Goal: Task Accomplishment & Management: Manage account settings

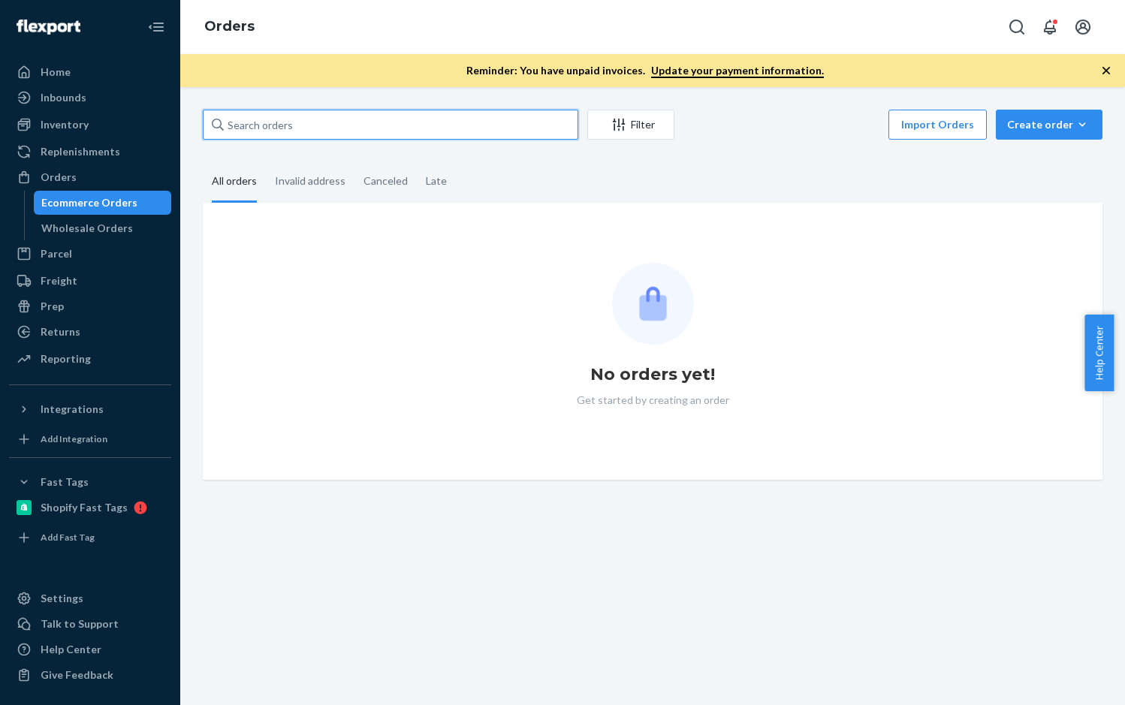
click at [300, 127] on input "text" at bounding box center [390, 125] width 375 height 30
paste input "RTL142124"
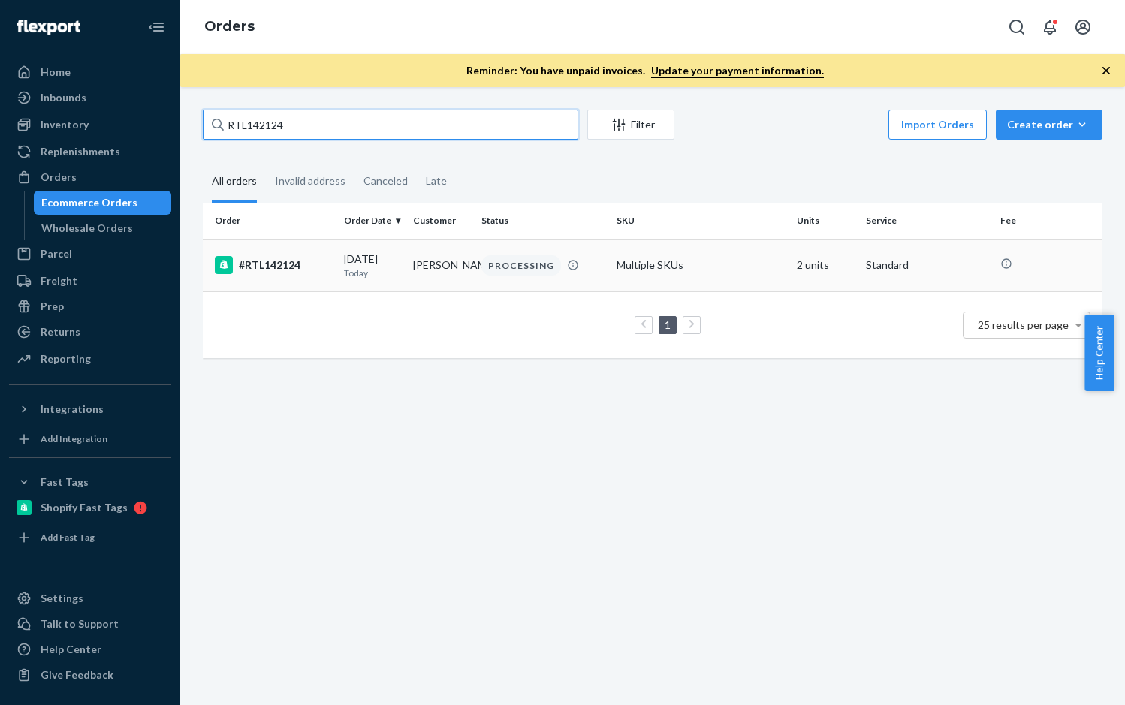
type input "RTL142124"
click at [273, 259] on div "#RTL142124" at bounding box center [273, 265] width 117 height 18
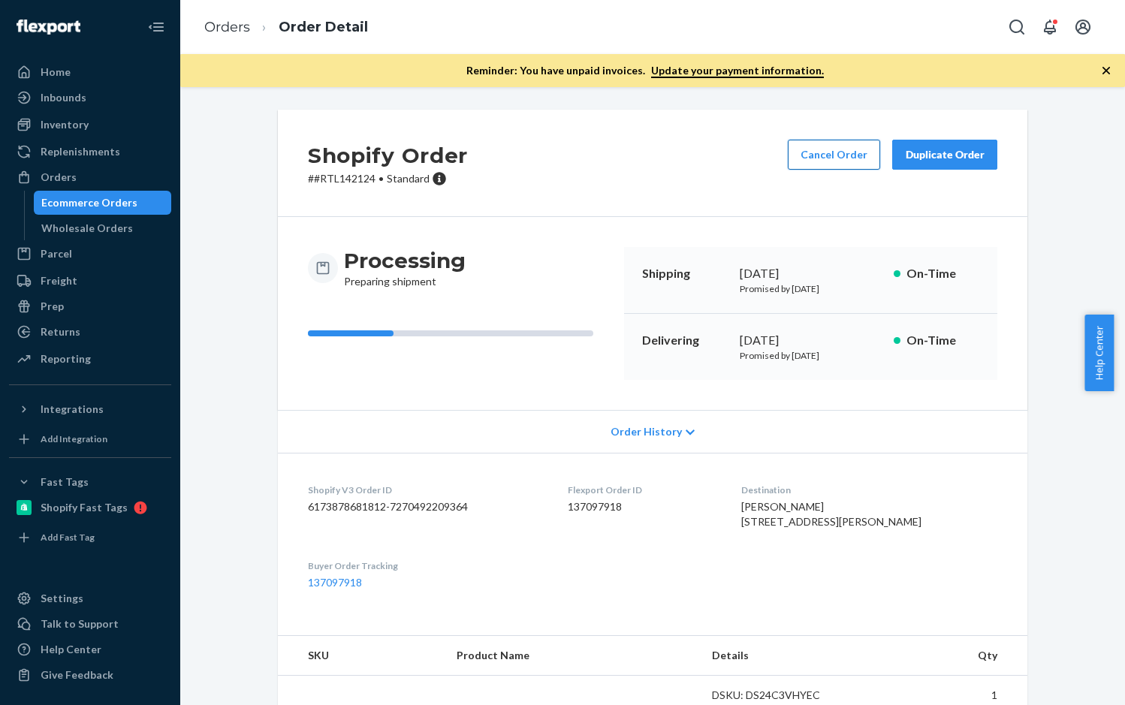
click at [812, 157] on button "Cancel Order" at bounding box center [834, 155] width 92 height 30
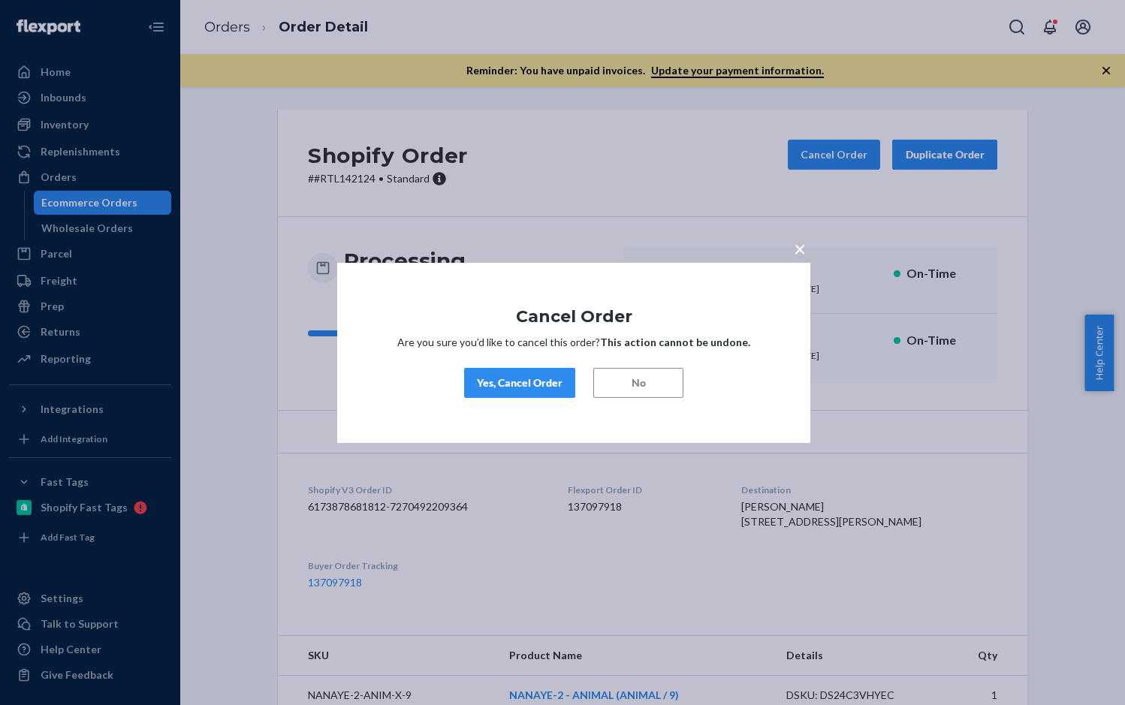
click at [514, 387] on div "Yes, Cancel Order" at bounding box center [520, 382] width 86 height 15
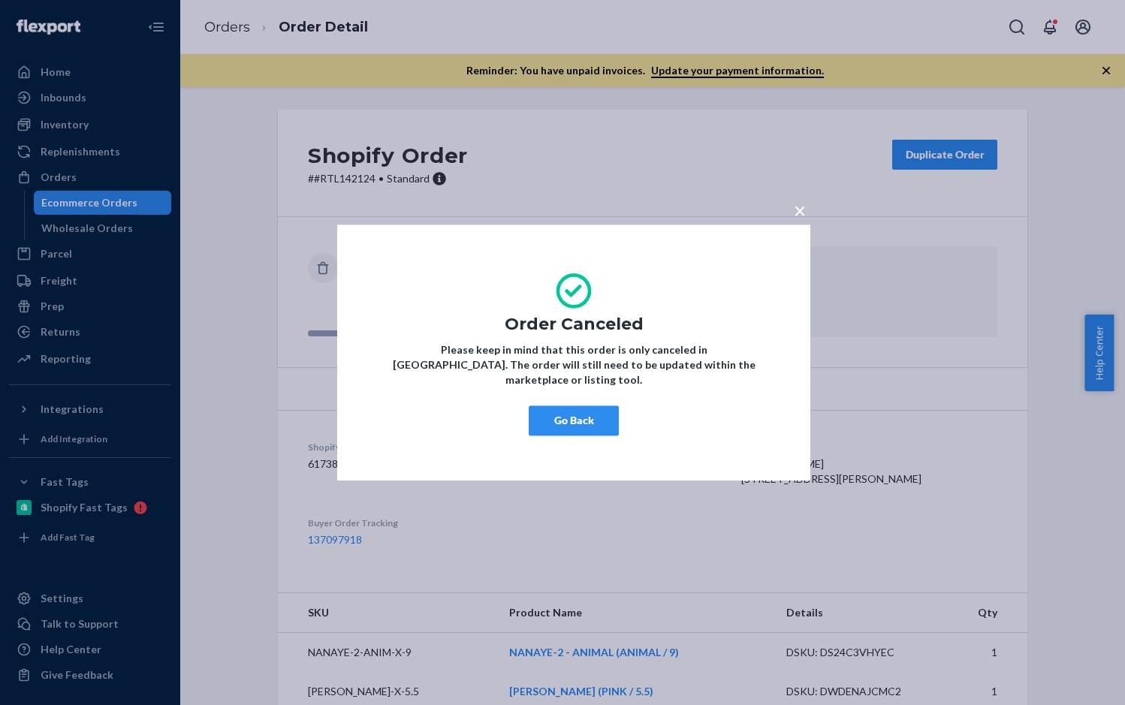
drag, startPoint x: 558, startPoint y: 407, endPoint x: 685, endPoint y: 293, distance: 171.2
click at [559, 406] on button "Go Back" at bounding box center [574, 420] width 90 height 30
